Goal: Obtain resource: Download file/media

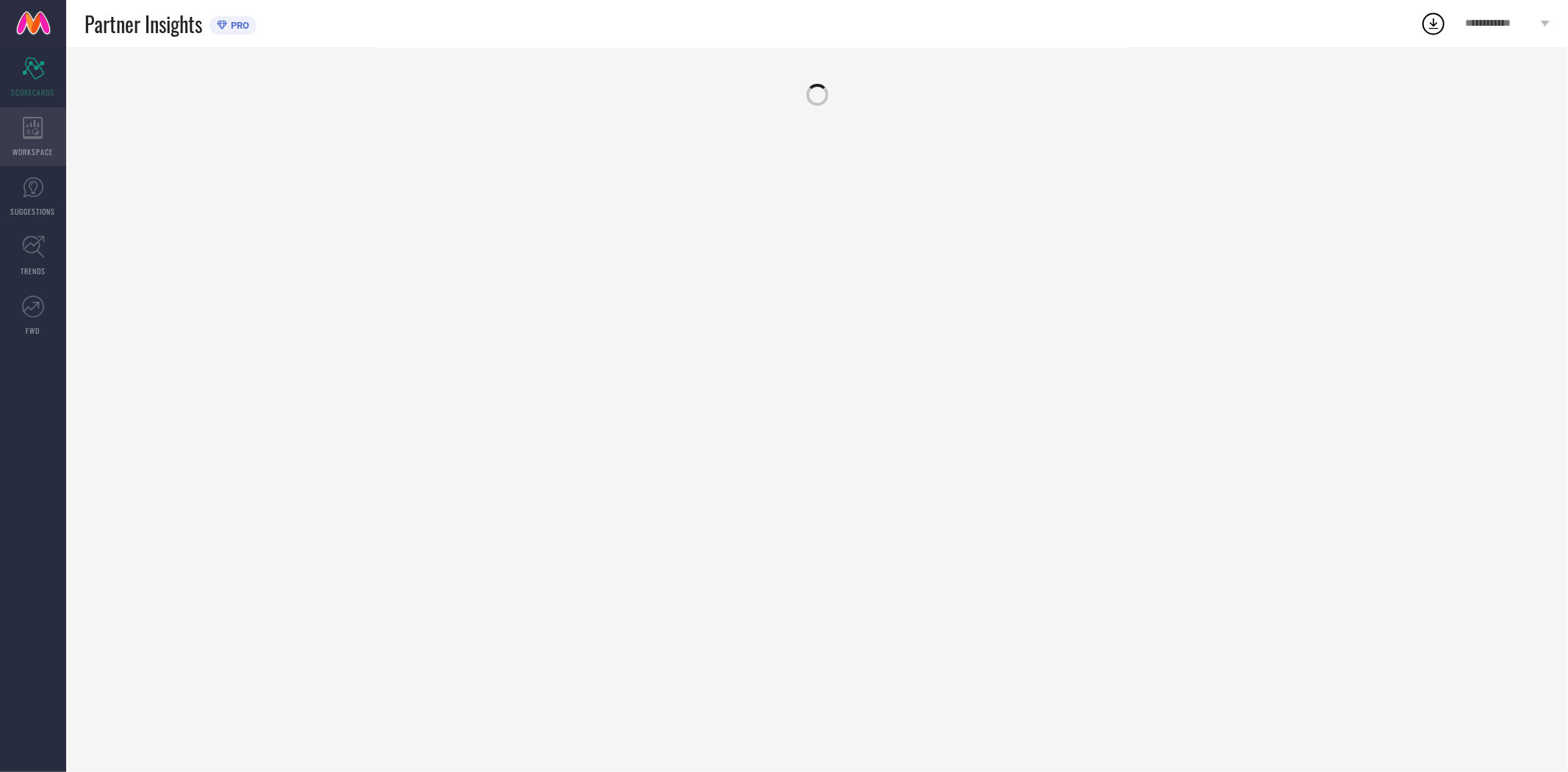
click at [26, 129] on icon at bounding box center [32, 127] width 19 height 22
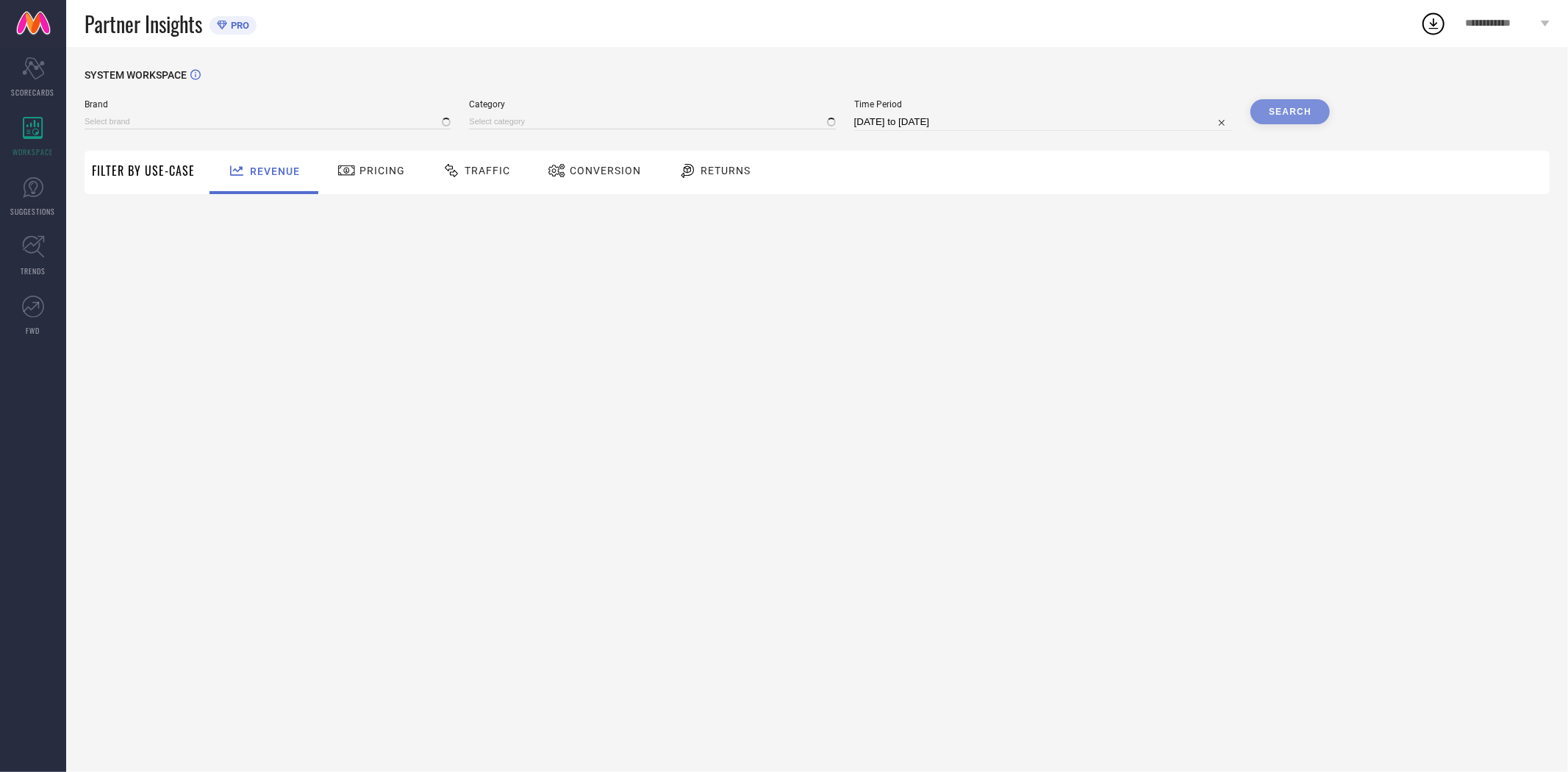
type input "EXTRA LOVE BY LIBAS"
type input "All"
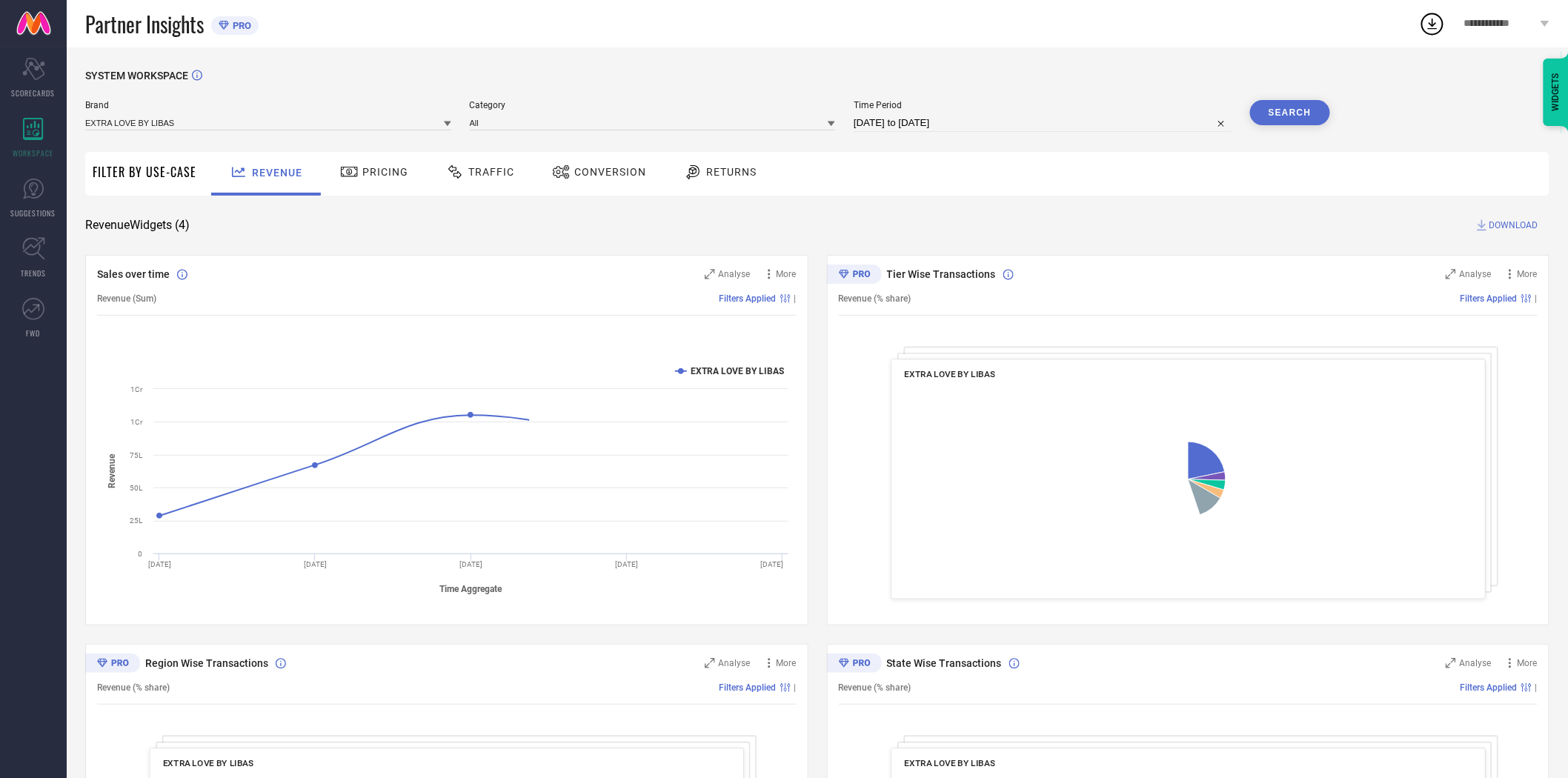
click at [588, 178] on span "Conversion" at bounding box center [610, 172] width 71 height 12
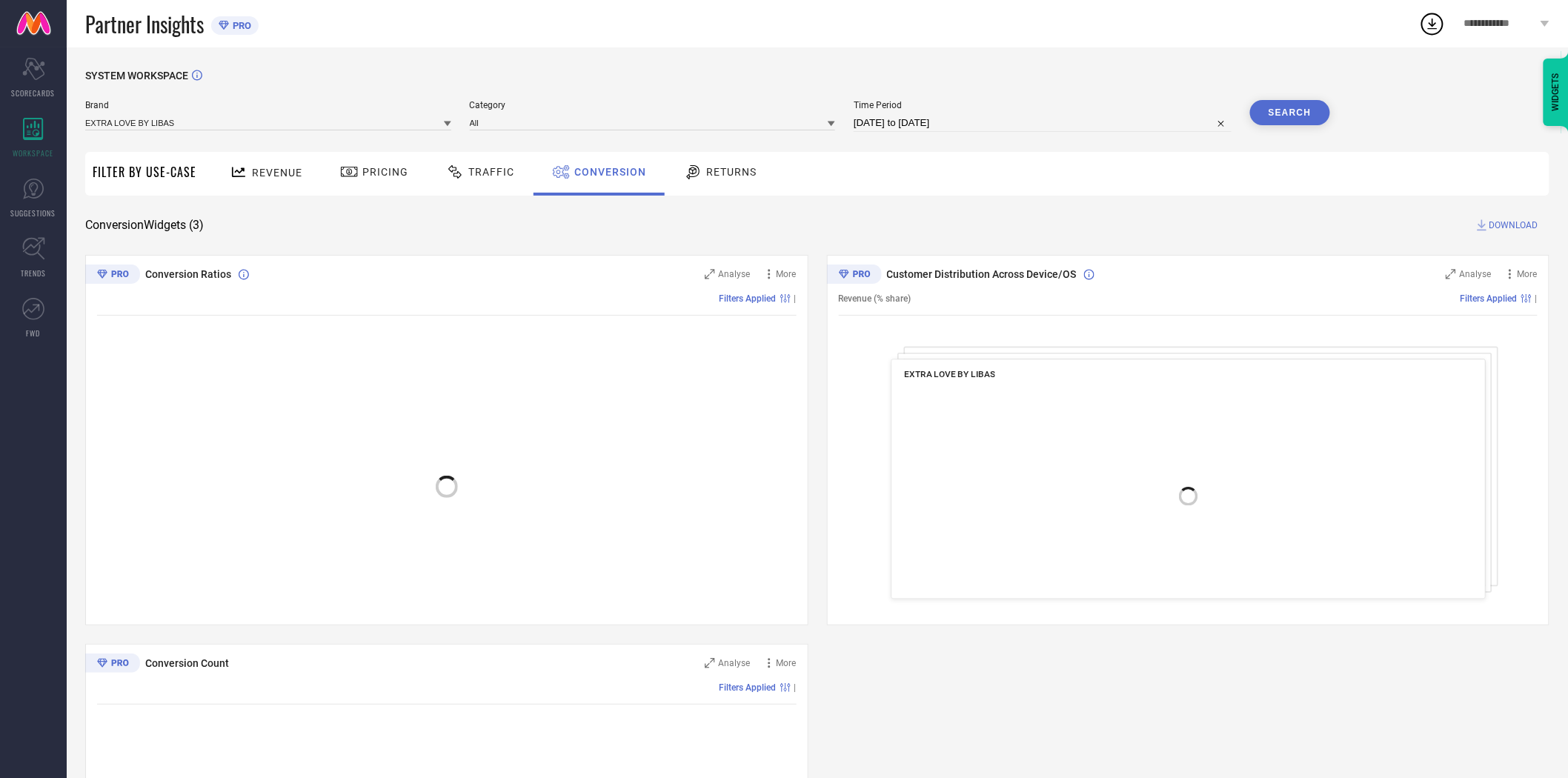
click at [945, 120] on input "[DATE] to [DATE]" at bounding box center [1042, 123] width 378 height 18
select select "8"
select select "2025"
select select "9"
select select "2025"
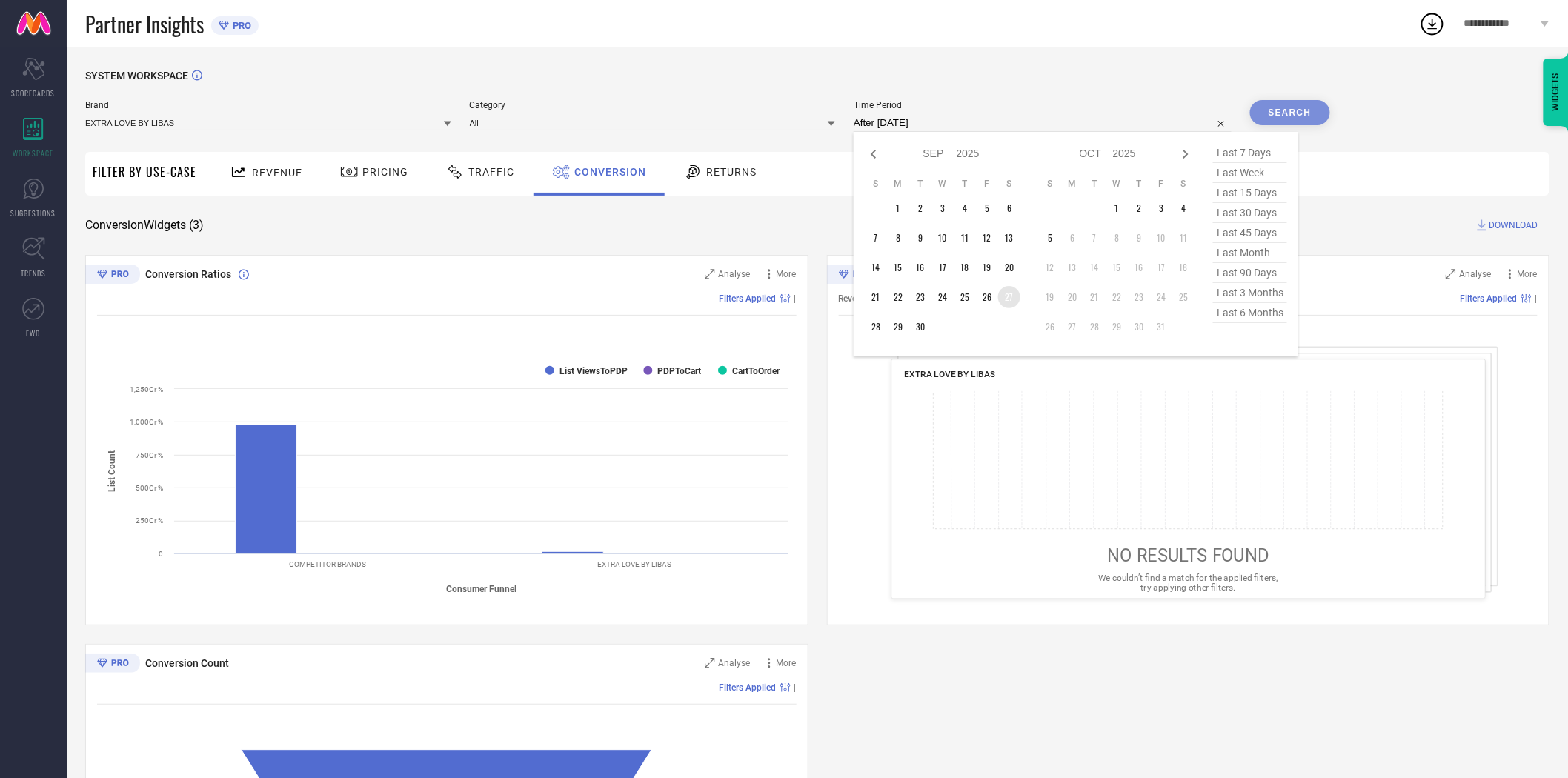
click at [1012, 299] on td "27" at bounding box center [1009, 297] width 23 height 23
type input "[DATE] to [DATE]"
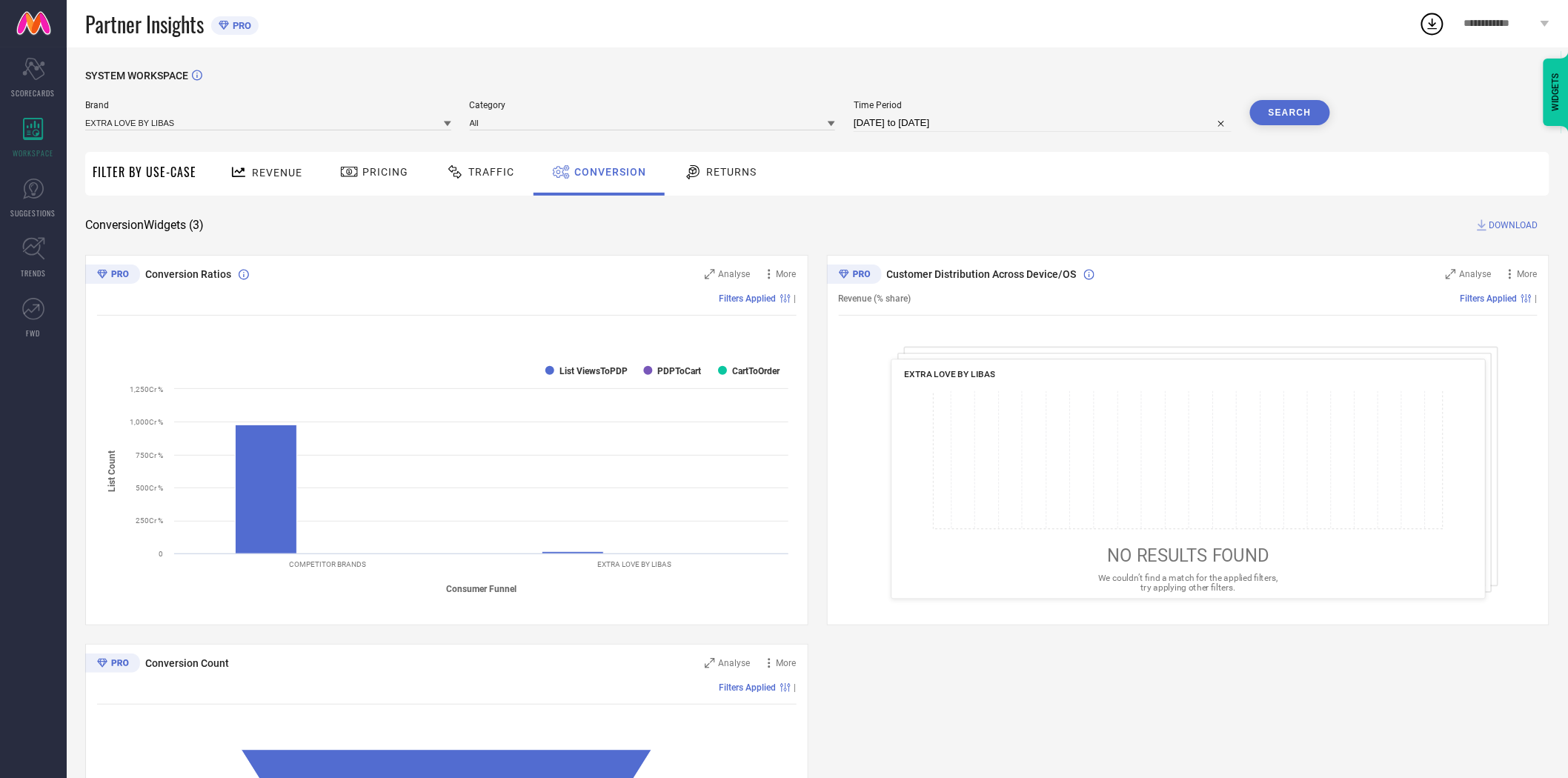
drag, startPoint x: 979, startPoint y: 203, endPoint x: 1216, endPoint y: 160, distance: 240.9
click at [986, 202] on div "SYSTEM WORKSPACE Brand EXTRA LOVE BY LIBAS Category All Time Period [DATE] to […" at bounding box center [817, 541] width 1464 height 944
click at [1302, 109] on button "Search" at bounding box center [1290, 113] width 80 height 25
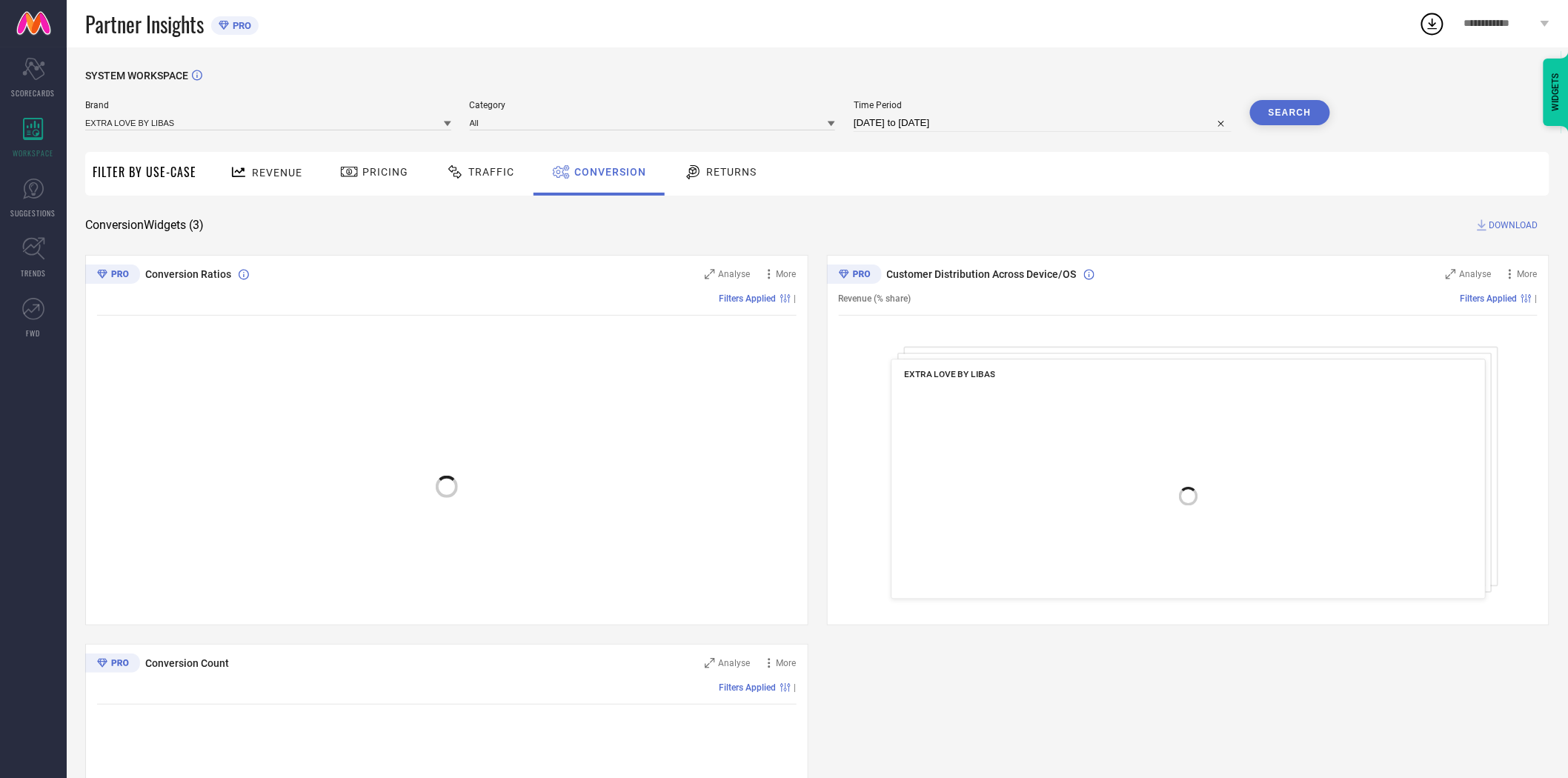
click at [1513, 227] on span "DOWNLOAD" at bounding box center [1514, 225] width 49 height 15
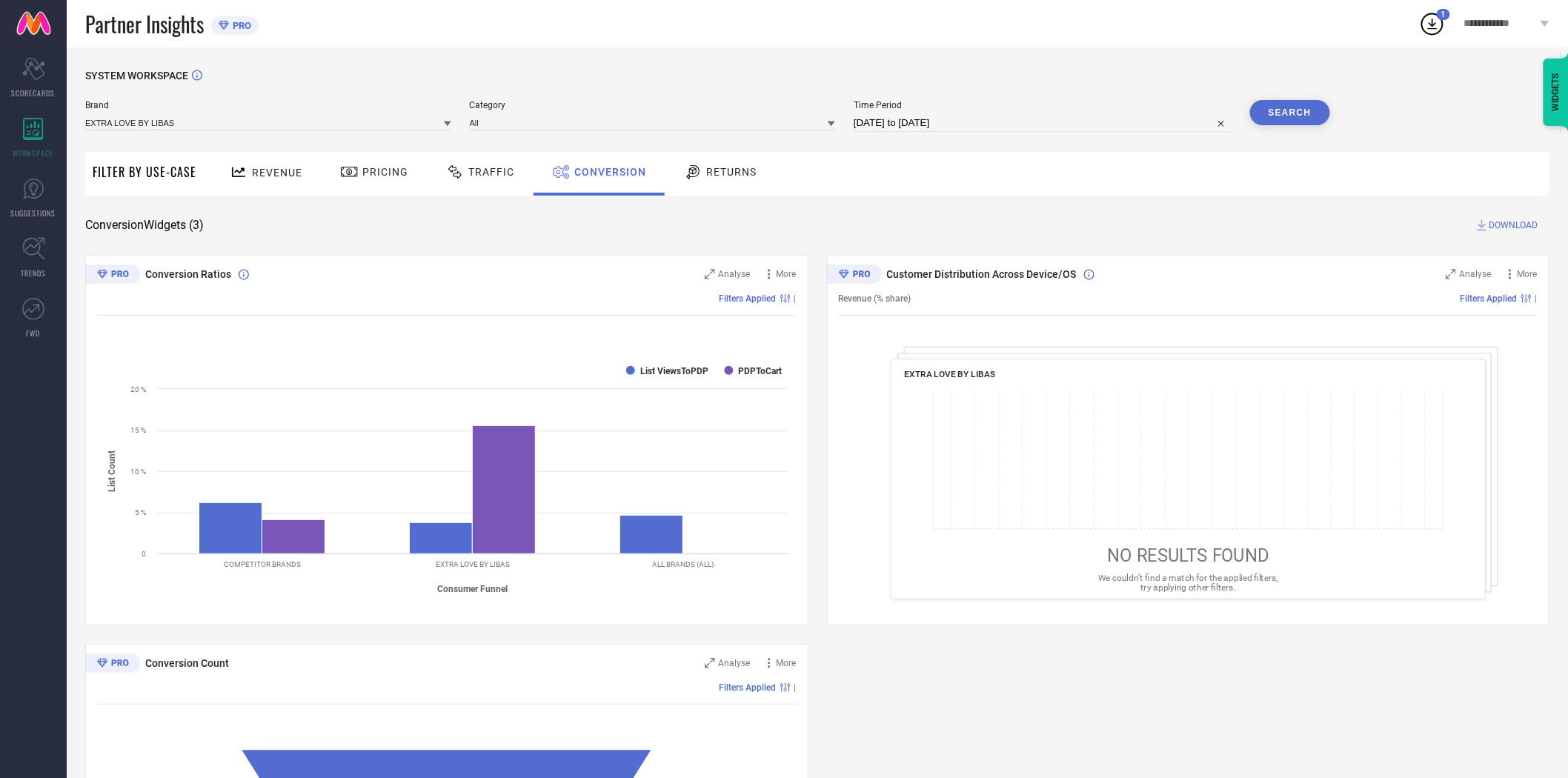
click at [1505, 220] on span "DOWNLOAD" at bounding box center [1514, 225] width 49 height 15
click at [1436, 23] on icon at bounding box center [1433, 23] width 10 height 11
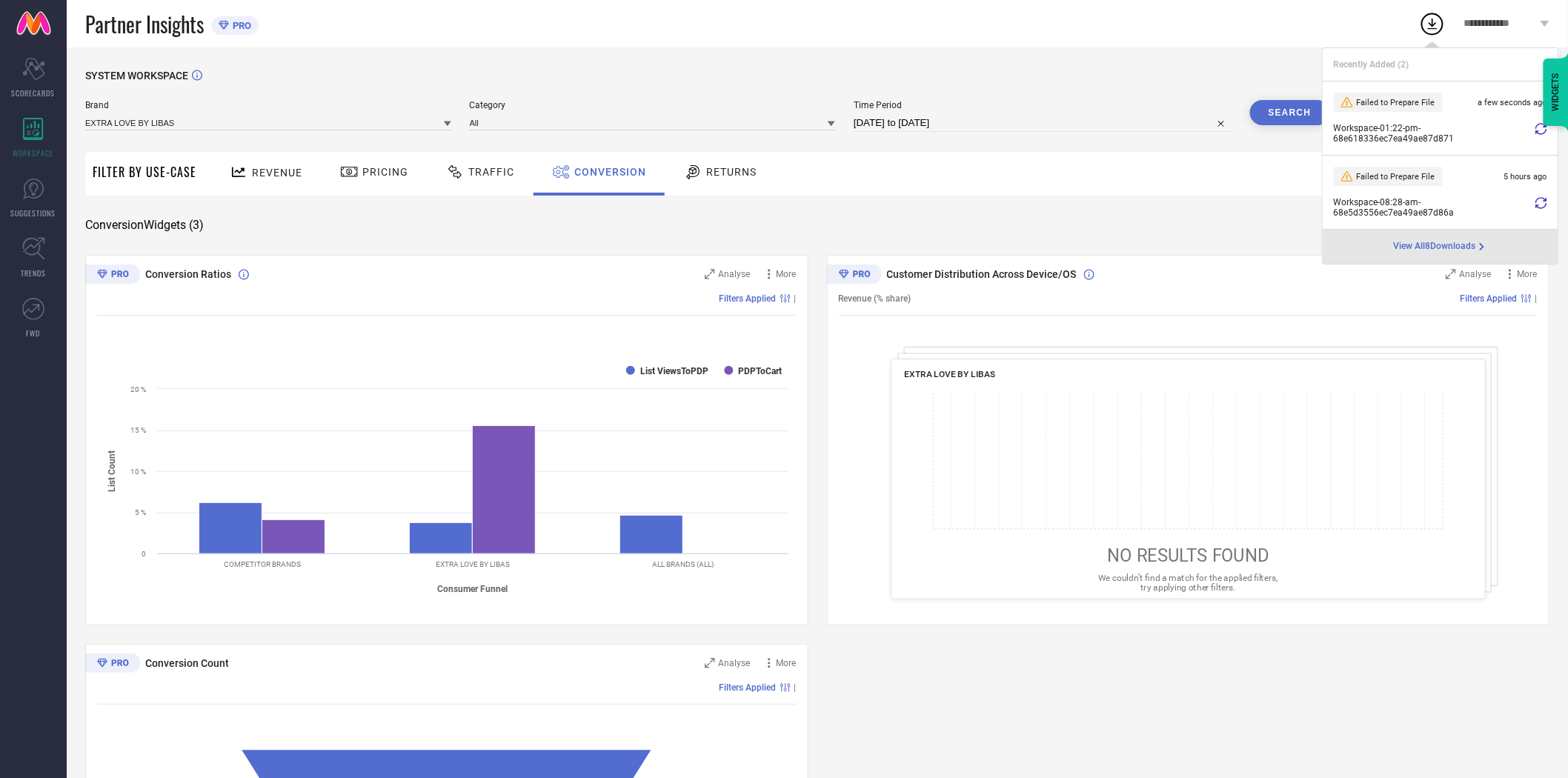
drag, startPoint x: 1238, startPoint y: 191, endPoint x: 1265, endPoint y: 160, distance: 41.1
click at [1238, 190] on div "Revenue Pricing Traffic Conversion Returns" at bounding box center [876, 173] width 1346 height 44
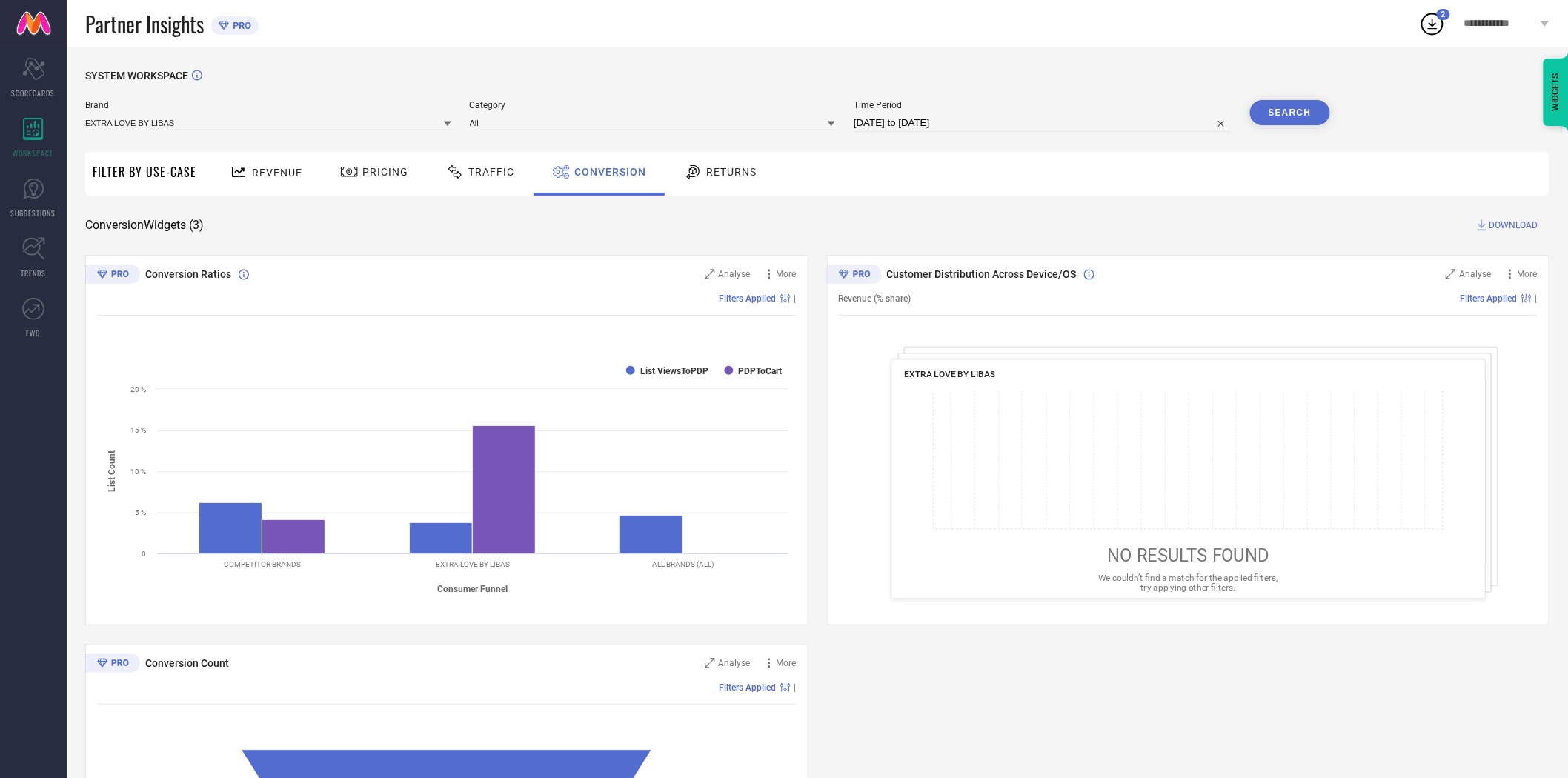
click at [1275, 113] on button "Search" at bounding box center [1290, 113] width 80 height 25
